Goal: Task Accomplishment & Management: Complete application form

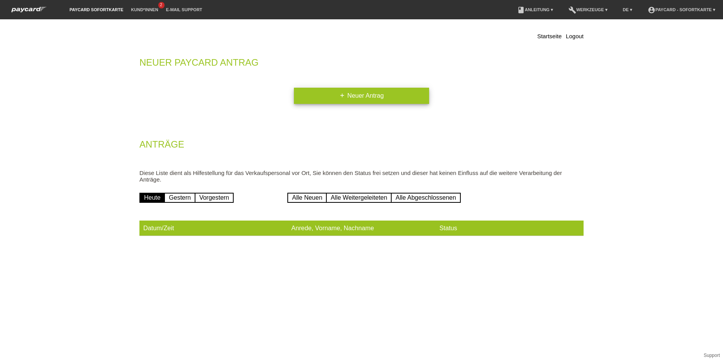
click at [369, 97] on link "add Neuer Antrag" at bounding box center [361, 96] width 135 height 16
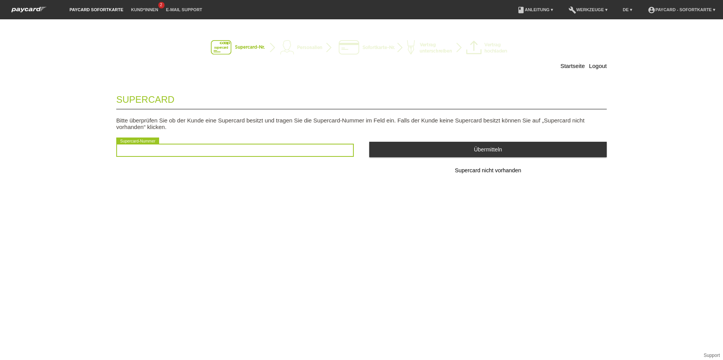
click at [230, 150] on input "text" at bounding box center [234, 150] width 237 height 13
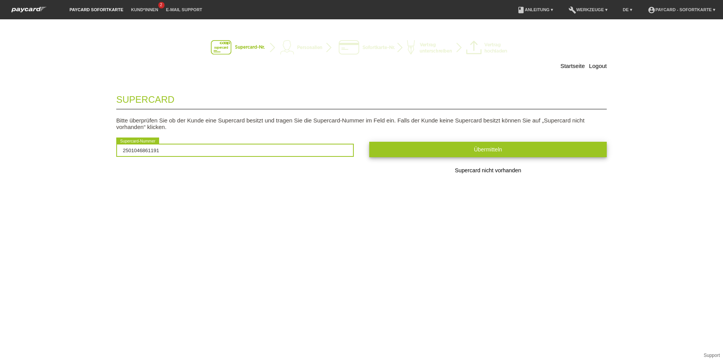
type input "2501046861191"
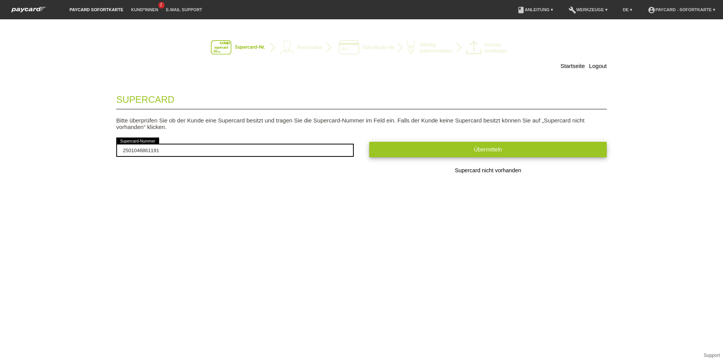
click at [457, 143] on button "Übermitteln" at bounding box center [487, 149] width 237 height 15
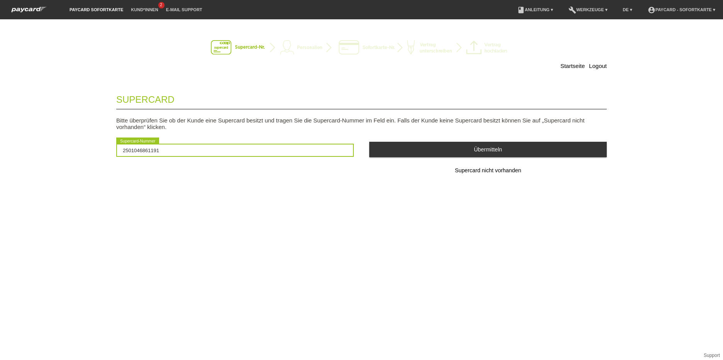
drag, startPoint x: 177, startPoint y: 151, endPoint x: 64, endPoint y: 152, distance: 113.1
click at [64, 152] on div "Startseite Logout Supercard Bitte überprüfen Sie ob der Kunde eine Supercard be…" at bounding box center [361, 189] width 723 height 340
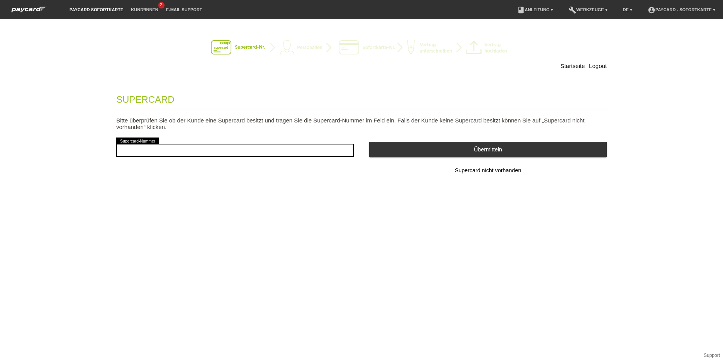
click at [482, 174] on button "Supercard nicht vorhanden" at bounding box center [487, 170] width 237 height 15
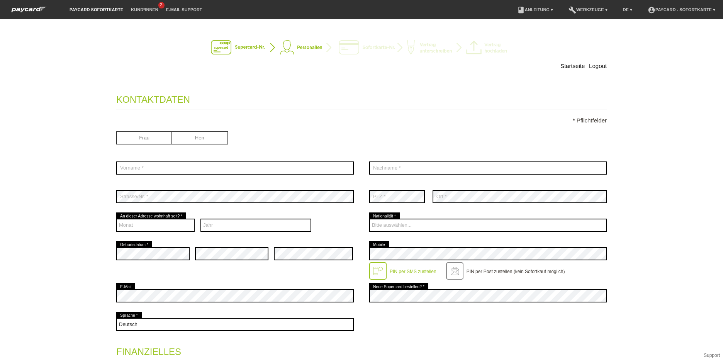
click at [141, 137] on input "radio" at bounding box center [144, 137] width 56 height 12
radio input "true"
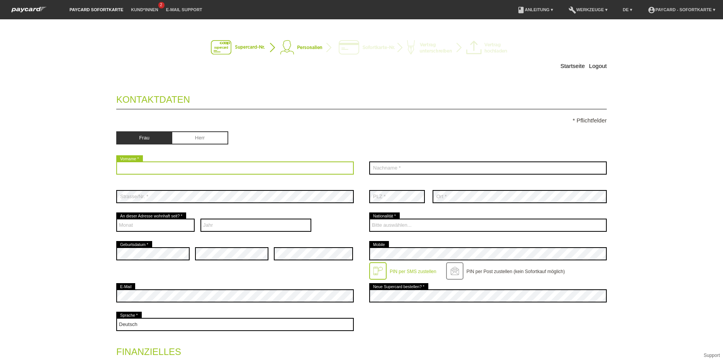
click at [159, 167] on input "text" at bounding box center [234, 167] width 237 height 13
type input "Rosangela"
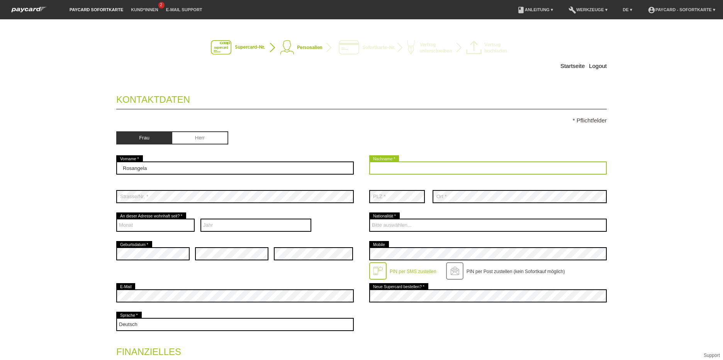
click at [474, 167] on input "text" at bounding box center [487, 167] width 237 height 13
type input "Breitenstein"
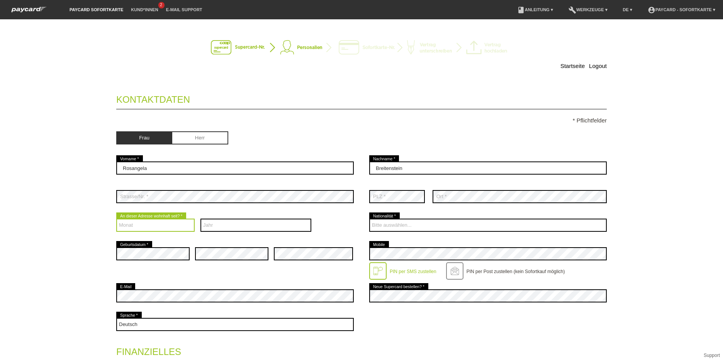
click at [145, 224] on select "Monat 01 02 03 04 05 06 07 08 09 10 11 12" at bounding box center [155, 224] width 78 height 13
select select "06"
click at [116, 218] on select "Monat 01 02 03 04 05 06 07 08 09 10 11 12" at bounding box center [155, 224] width 78 height 13
click at [230, 223] on select "Jahr 2025 2024 2023 2022 2021 2020 2019 2018 2017 2016" at bounding box center [255, 224] width 111 height 13
select select "2015"
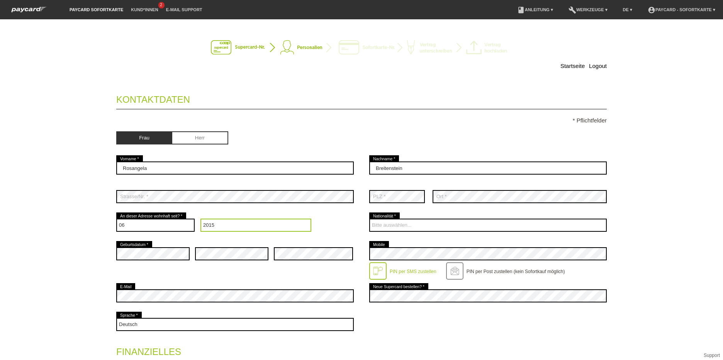
click at [200, 218] on select "Jahr 2025 2024 2023 2022 2021 2020 2019 2018 2017 2016" at bounding box center [255, 224] width 111 height 13
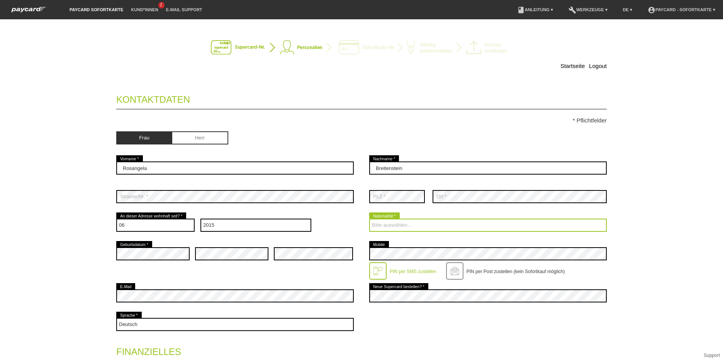
click at [408, 224] on select "Bitte auswählen... Schweiz Deutschland Liechtenstein Österreich ------------ Af…" at bounding box center [487, 224] width 237 height 13
select select "BR"
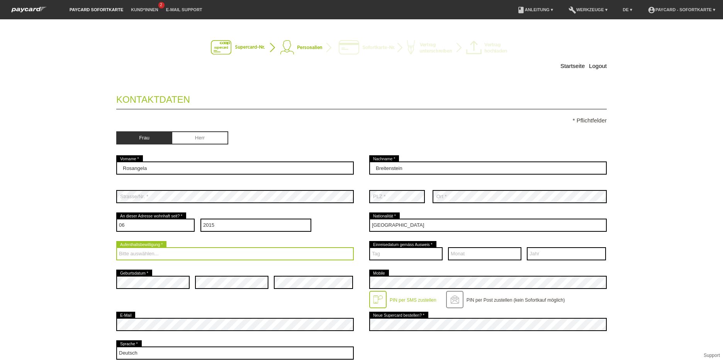
click at [166, 252] on select "Bitte auswählen... C B B - Flüchtlingsstatus Andere" at bounding box center [234, 253] width 237 height 13
select select "C"
click at [116, 247] on select "Bitte auswählen... C B B - Flüchtlingsstatus Andere" at bounding box center [234, 253] width 237 height 13
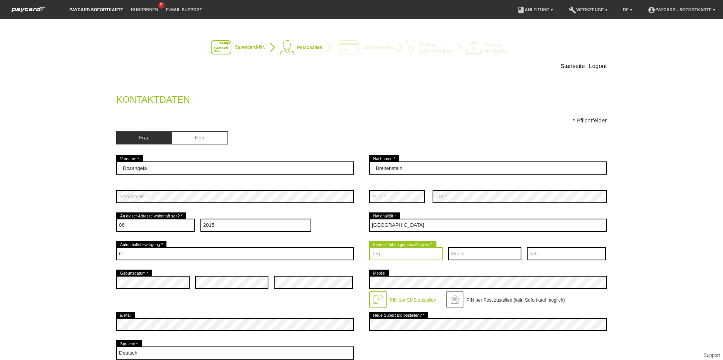
click at [407, 253] on select "Tag 01 02 03 04 05 06 07 08 09 10 11 12 13 14 15 16 17" at bounding box center [405, 253] width 73 height 13
click at [404, 253] on select "Tag 01 02 03 04 05 06 07 08 09 10 11 12 13 14 15 16 17" at bounding box center [405, 253] width 73 height 13
drag, startPoint x: 395, startPoint y: 254, endPoint x: 356, endPoint y: 254, distance: 38.6
click at [356, 254] on div "Bitte auswählen... C B B - Flüchtlingsstatus Andere error Aufenthaltsbewilligun…" at bounding box center [361, 253] width 490 height 29
select select "07"
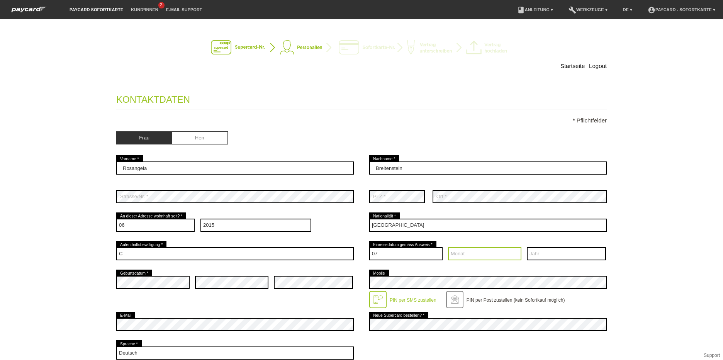
click at [485, 254] on select "Monat 01 02 03 04 05 06 07 08 09 10 11 12" at bounding box center [484, 253] width 73 height 13
select select "10"
click at [550, 255] on select "Jahr 2025 2024 2023 2022 2021 2020 2019 2018 2017 2016" at bounding box center [566, 253] width 79 height 13
select select "1995"
click at [527, 247] on select "Jahr 2025 2024 2023 2022 2021 2020 2019 2018 2017 2016" at bounding box center [566, 253] width 79 height 13
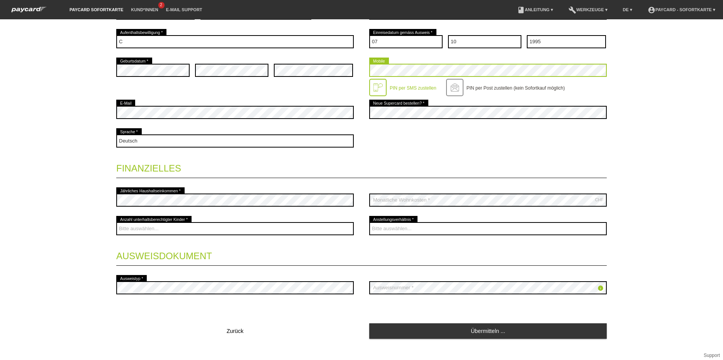
scroll to position [222, 0]
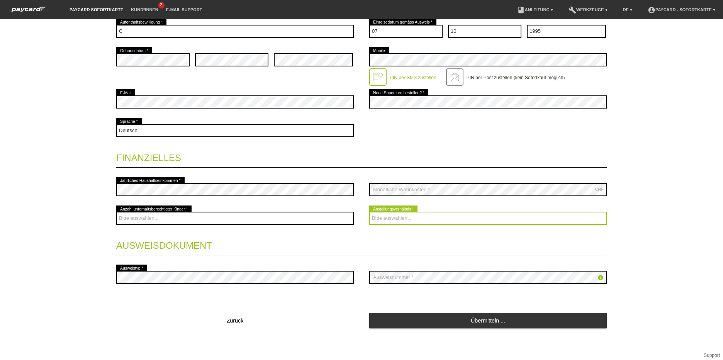
click at [416, 218] on select "Bitte auswählen... Unbefristet Befristet Lehrling/Student Pensioniert Nicht arb…" at bounding box center [487, 218] width 237 height 13
select select "UNLIMITED"
click at [369, 212] on select "Bitte auswählen... Unbefristet Befristet Lehrling/Student Pensioniert Nicht arb…" at bounding box center [487, 218] width 237 height 13
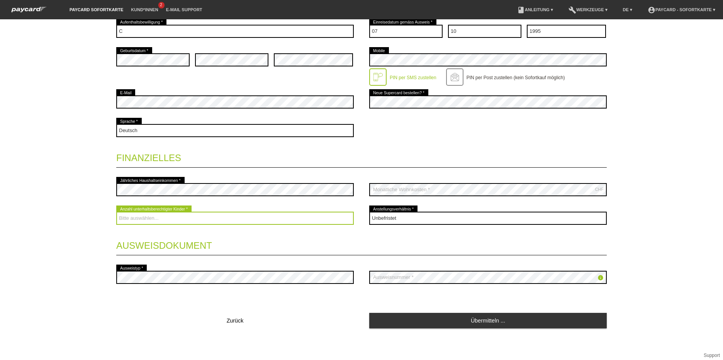
click at [179, 216] on select "Bitte auswählen... 0 1 2 3 4 5 6 7 8 9" at bounding box center [234, 218] width 237 height 13
select select "1"
click at [116, 212] on select "Bitte auswählen... 0 1 2 3 4 5 6 7 8 9" at bounding box center [234, 218] width 237 height 13
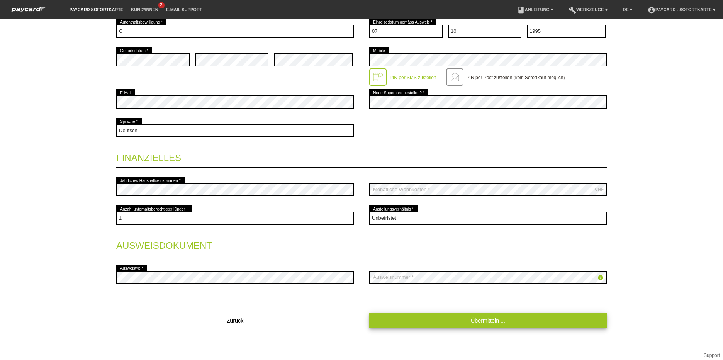
click at [489, 319] on link "Übermitteln ..." at bounding box center [487, 320] width 237 height 15
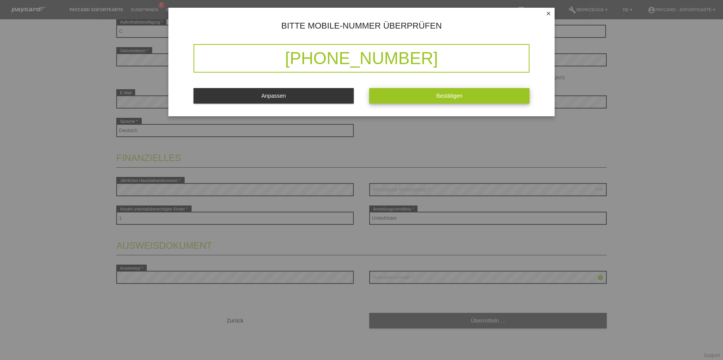
click at [437, 100] on button "Bestätigen" at bounding box center [449, 95] width 160 height 15
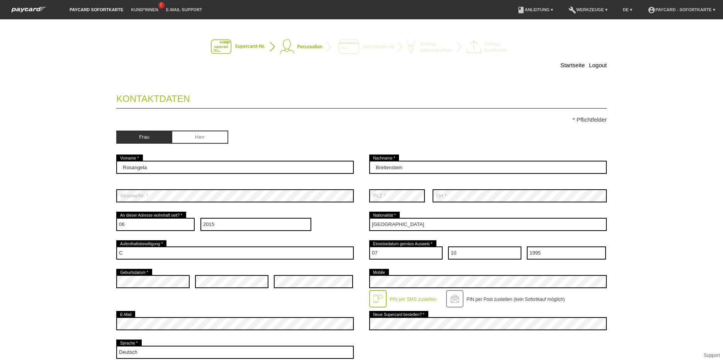
scroll to position [0, 0]
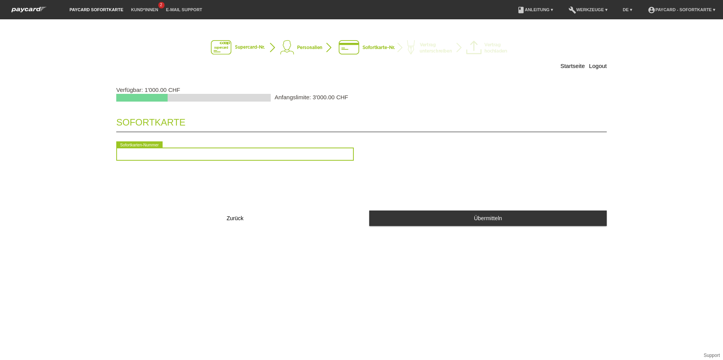
click at [200, 157] on input "text" at bounding box center [234, 153] width 237 height 13
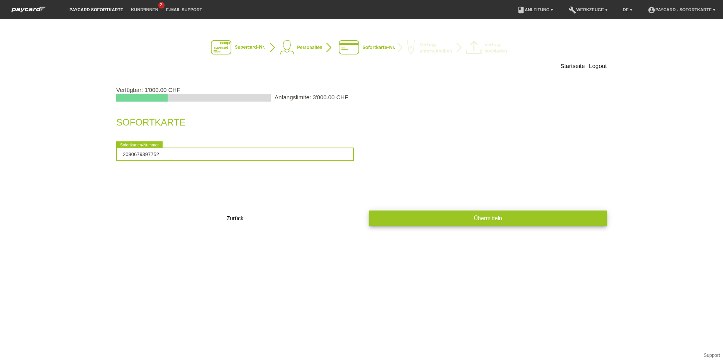
type input "2090679397752"
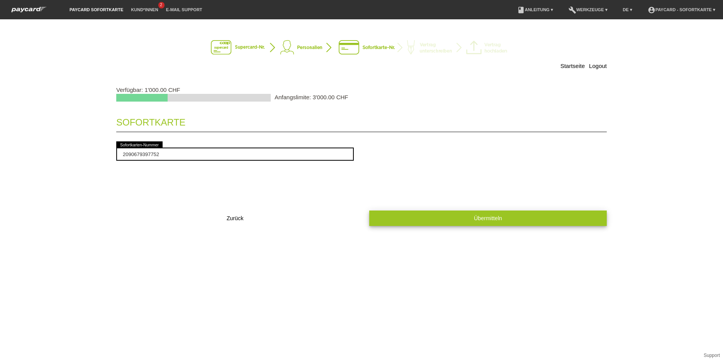
click at [485, 215] on button "Übermitteln" at bounding box center [487, 217] width 237 height 15
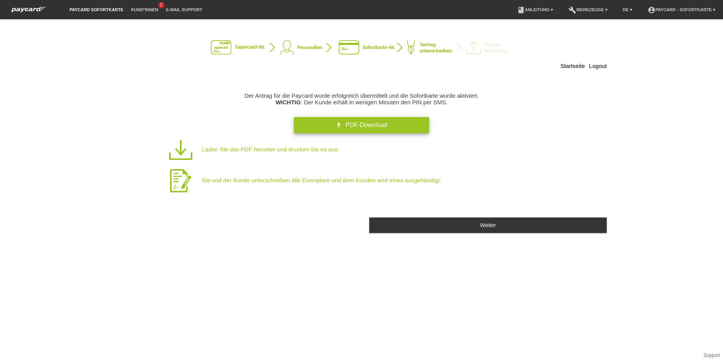
click at [371, 124] on span "PDF-Download" at bounding box center [366, 125] width 42 height 7
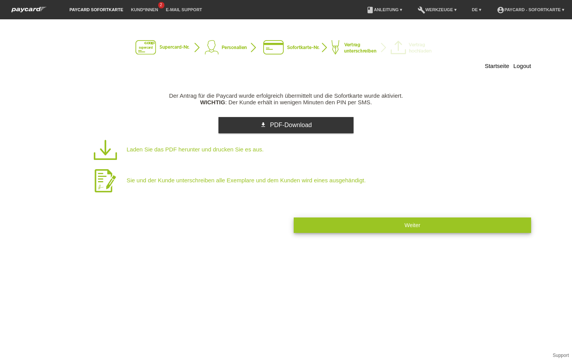
click at [399, 222] on button "Weiter" at bounding box center [412, 224] width 237 height 15
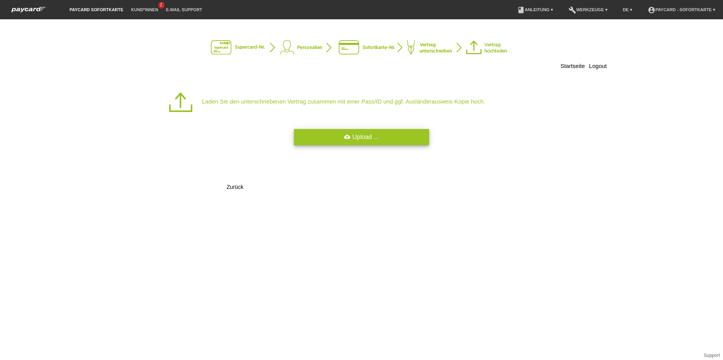
click at [355, 135] on link "cloud_upload Upload ..." at bounding box center [361, 137] width 135 height 16
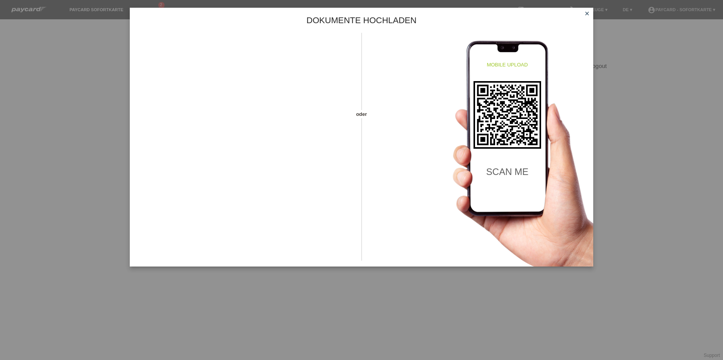
click at [572, 14] on icon "close" at bounding box center [587, 13] width 6 height 6
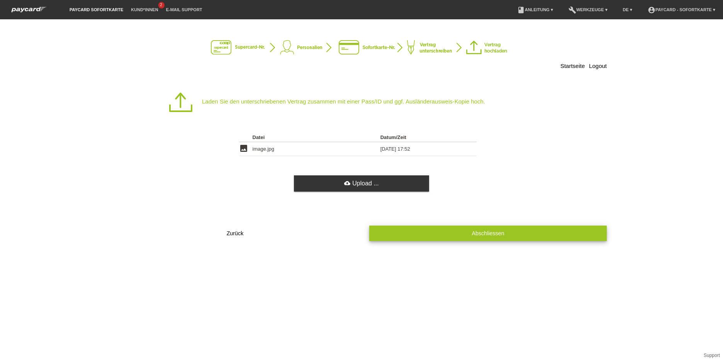
click at [449, 238] on button "Abschliessen" at bounding box center [487, 232] width 237 height 15
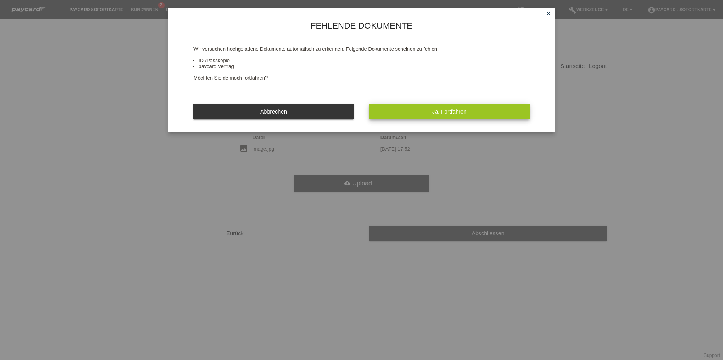
click at [453, 111] on span "Ja, Fortfahren" at bounding box center [449, 111] width 34 height 6
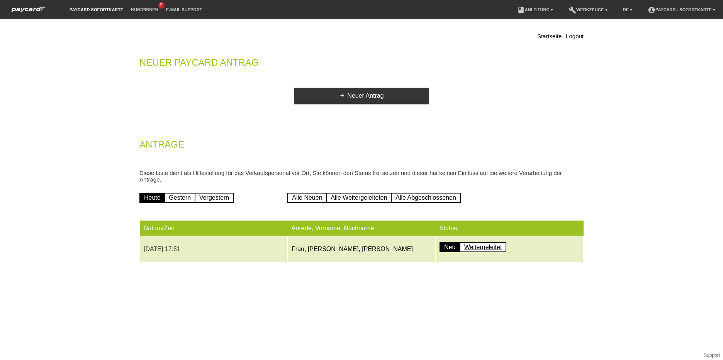
click at [478, 246] on link "Weitergeleitet" at bounding box center [482, 247] width 47 height 10
click at [448, 247] on link "Neu" at bounding box center [449, 247] width 20 height 10
click at [477, 246] on link "Weitergeleitet" at bounding box center [482, 247] width 47 height 10
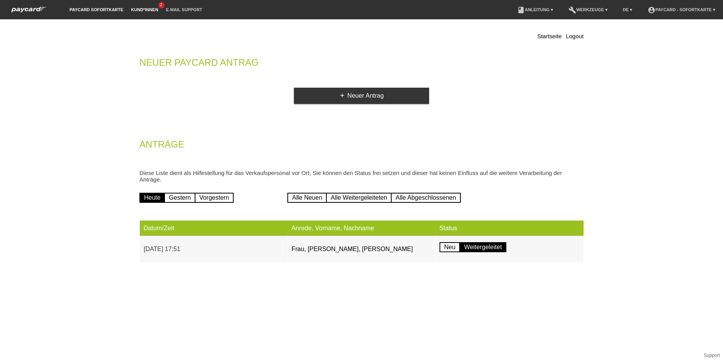
click at [147, 9] on link "Kund*innen" at bounding box center [144, 9] width 35 height 5
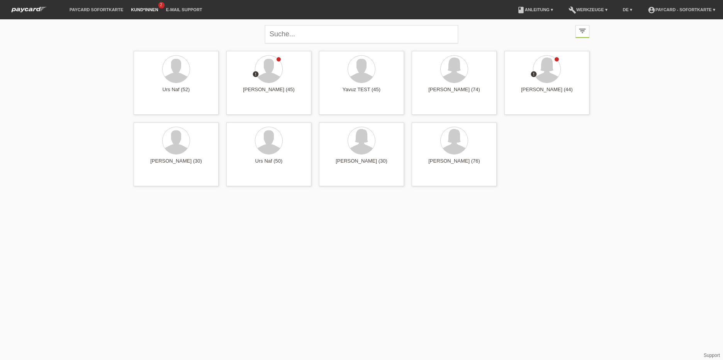
click at [143, 7] on li "Kund*innen 2" at bounding box center [144, 10] width 35 height 20
click at [100, 10] on link "paycard Sofortkarte" at bounding box center [96, 9] width 61 height 5
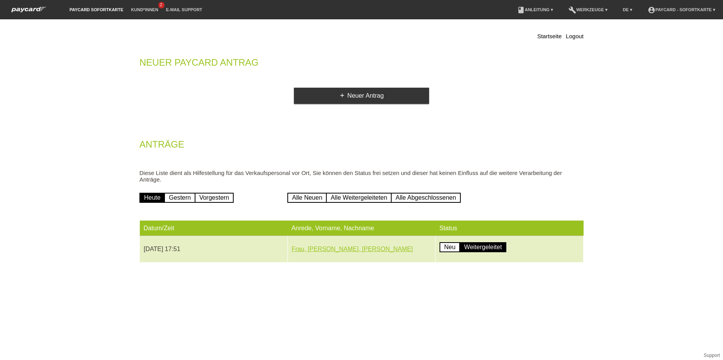
click at [336, 251] on link "Frau, [PERSON_NAME], [PERSON_NAME]" at bounding box center [351, 249] width 121 height 7
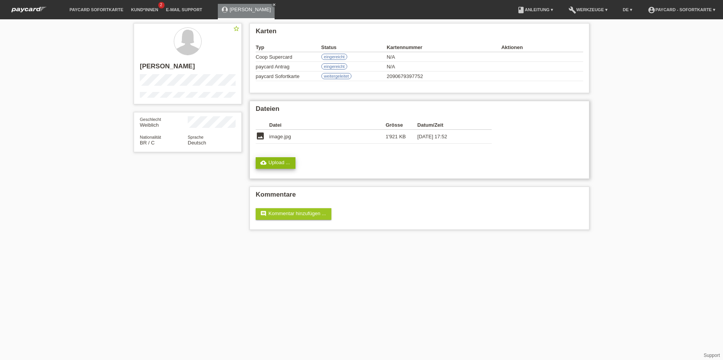
click at [276, 164] on link "cloud_upload Upload ..." at bounding box center [276, 163] width 40 height 12
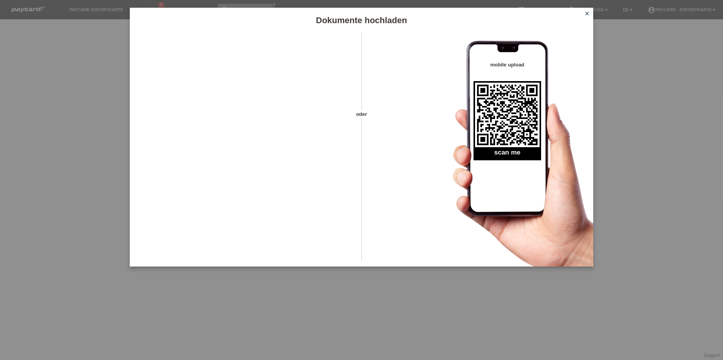
click at [584, 12] on icon "close" at bounding box center [587, 13] width 6 height 6
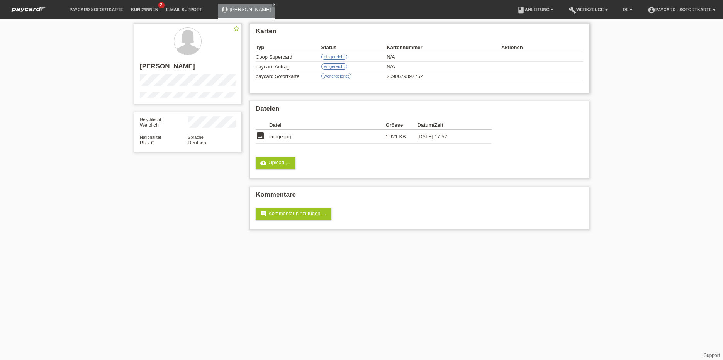
click at [336, 66] on label "eingereicht" at bounding box center [334, 66] width 26 height 6
click at [279, 163] on link "cloud_upload Upload ..." at bounding box center [276, 163] width 40 height 12
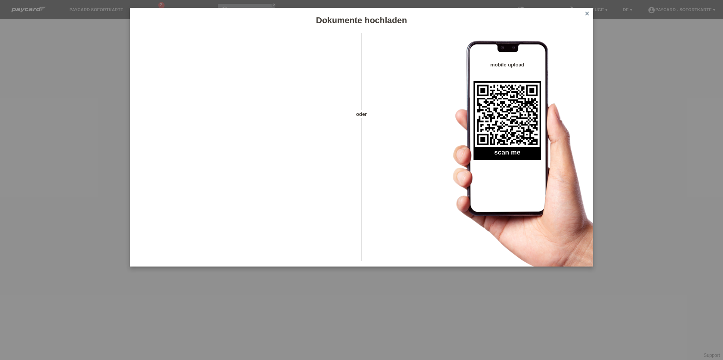
click at [586, 14] on icon "close" at bounding box center [587, 13] width 6 height 6
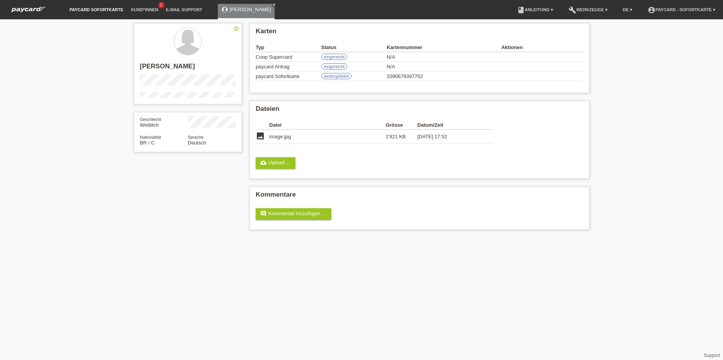
click at [93, 11] on link "paycard Sofortkarte" at bounding box center [96, 9] width 61 height 5
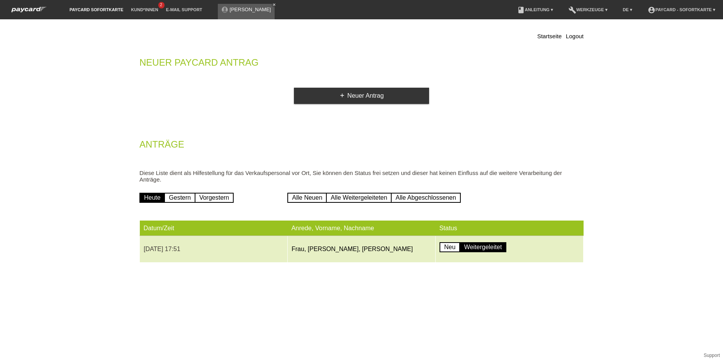
click at [180, 250] on td "[DATE] 17:51" at bounding box center [214, 249] width 148 height 27
click at [328, 251] on link "Frau, Rosangela, Breitenstein" at bounding box center [351, 249] width 121 height 7
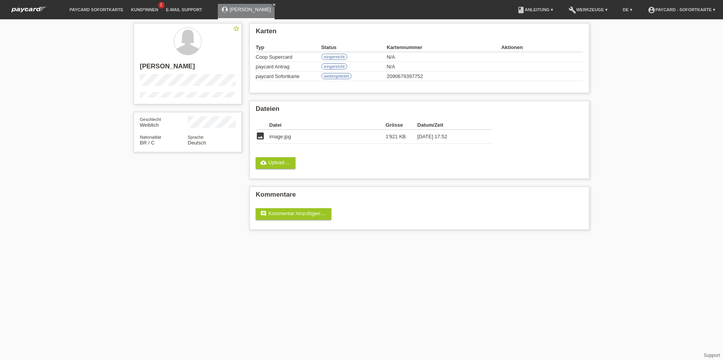
click at [625, 103] on div "star_border [PERSON_NAME] Geschlecht Weiblich Nationalität BR / C Sprache Deuts…" at bounding box center [361, 128] width 723 height 218
click at [114, 9] on link "paycard Sofortkarte" at bounding box center [96, 9] width 61 height 5
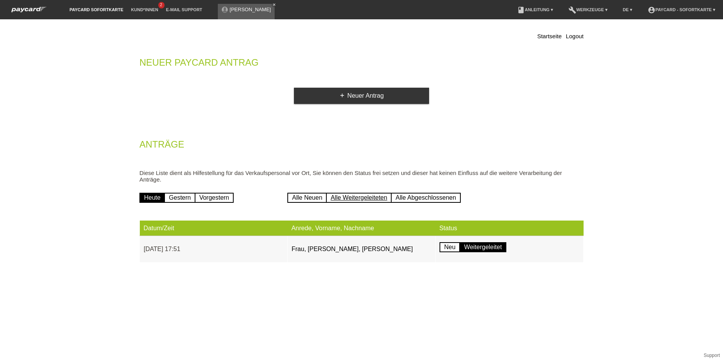
click at [362, 195] on link "Alle Weitergeleiteten" at bounding box center [359, 198] width 66 height 10
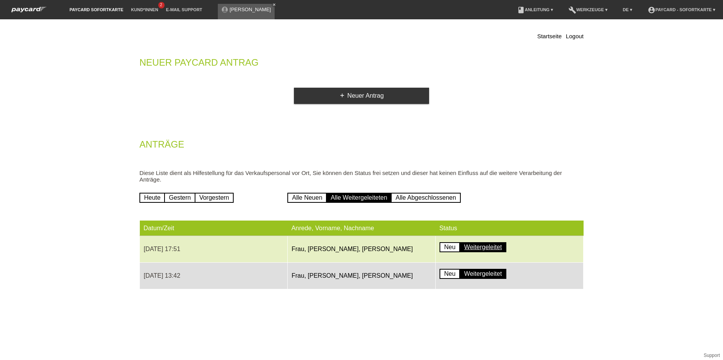
click at [471, 250] on link "Weitergeleitet" at bounding box center [482, 247] width 47 height 10
